Goal: Go to known website: Go to known website

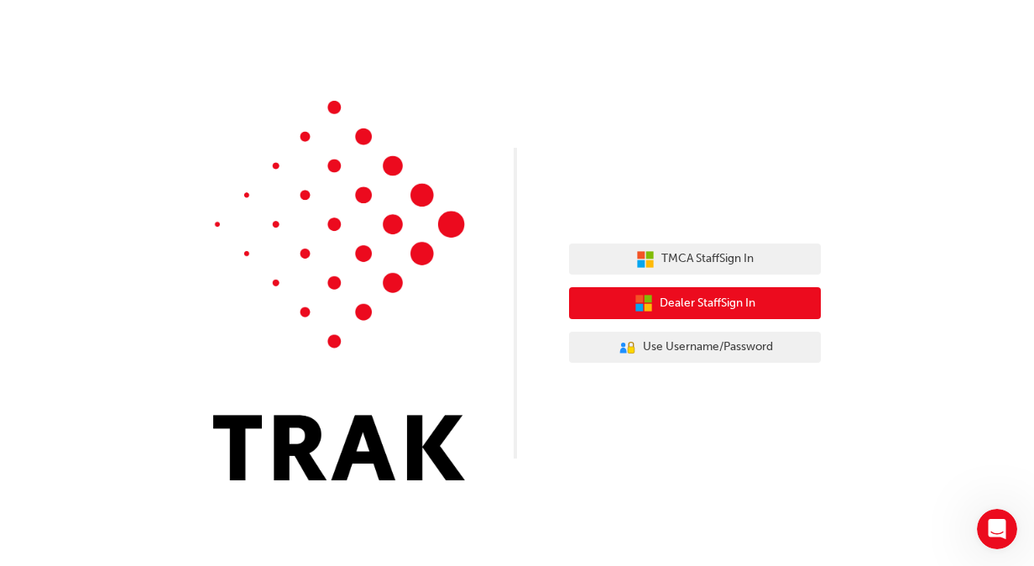
click at [687, 303] on span "Dealer Staff Sign In" at bounding box center [708, 303] width 96 height 19
